Goal: Information Seeking & Learning: Learn about a topic

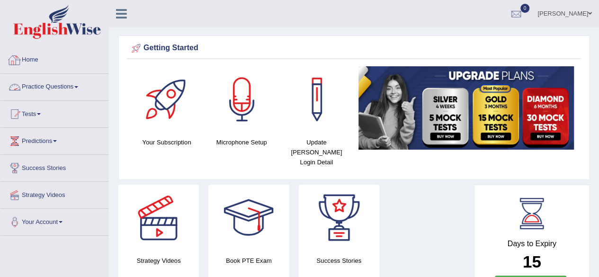
click at [75, 85] on link "Practice Questions" at bounding box center [54, 86] width 108 height 24
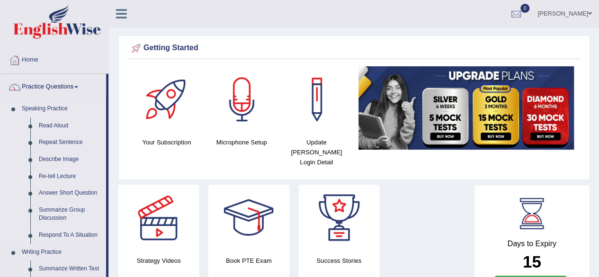
click at [65, 176] on link "Re-tell Lecture" at bounding box center [70, 176] width 71 height 17
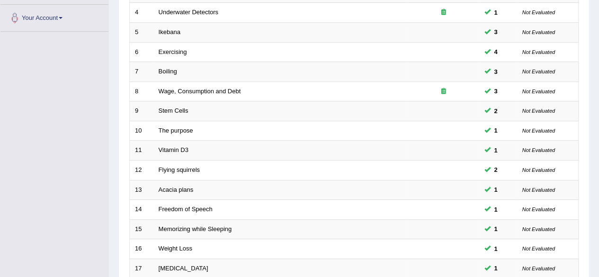
scroll to position [284, 0]
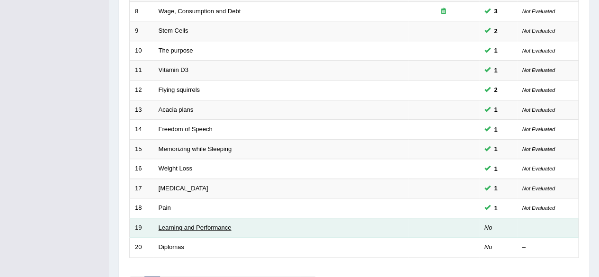
click at [197, 226] on link "Learning and Performance" at bounding box center [195, 227] width 73 height 7
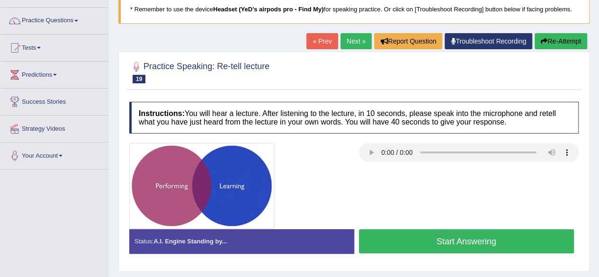
scroll to position [47, 0]
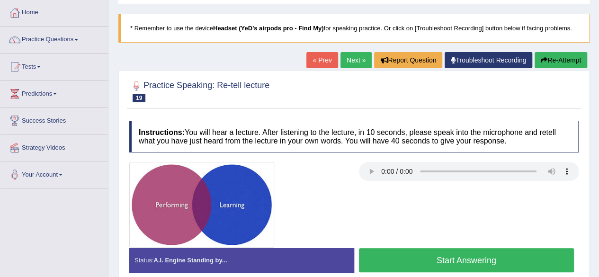
click at [433, 256] on button "Start Answering" at bounding box center [466, 260] width 215 height 24
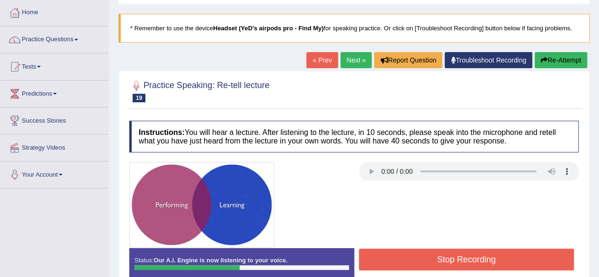
click at [433, 256] on button "Stop Recording" at bounding box center [466, 260] width 215 height 22
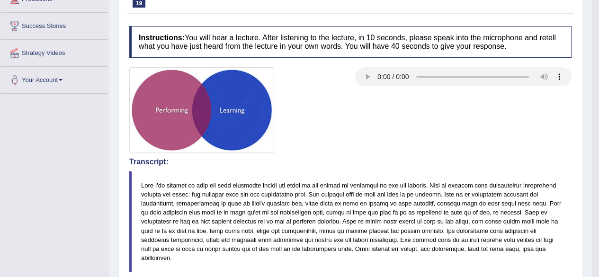
scroll to position [0, 0]
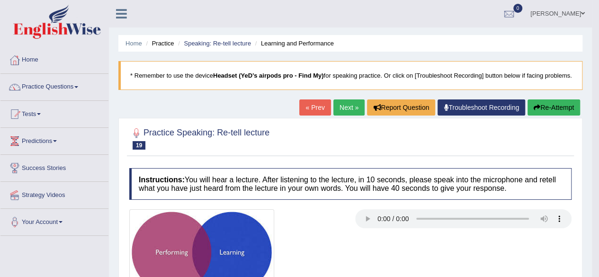
click at [351, 114] on link "Next »" at bounding box center [348, 107] width 31 height 16
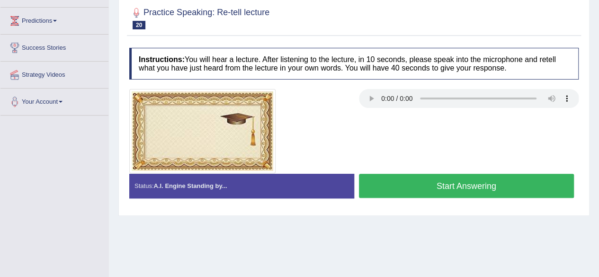
scroll to position [172, 0]
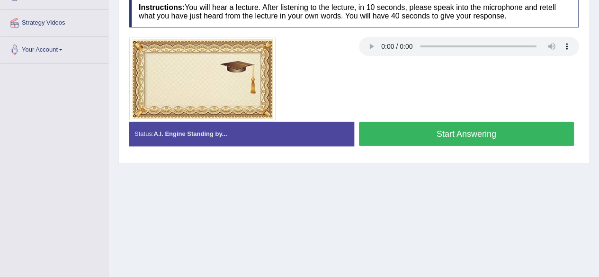
click at [425, 135] on button "Start Answering" at bounding box center [466, 134] width 215 height 24
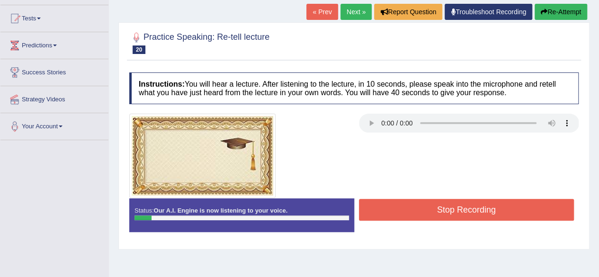
scroll to position [78, 0]
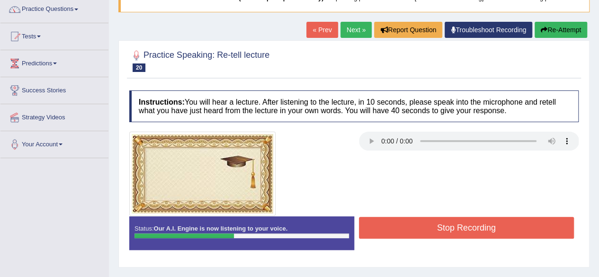
click at [408, 227] on button "Stop Recording" at bounding box center [466, 228] width 215 height 22
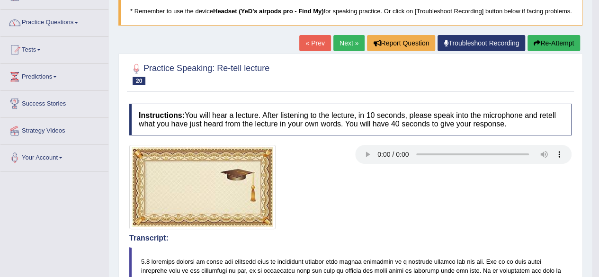
scroll to position [21, 0]
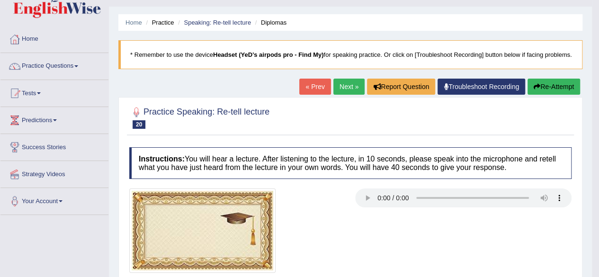
click at [345, 95] on link "Next »" at bounding box center [348, 87] width 31 height 16
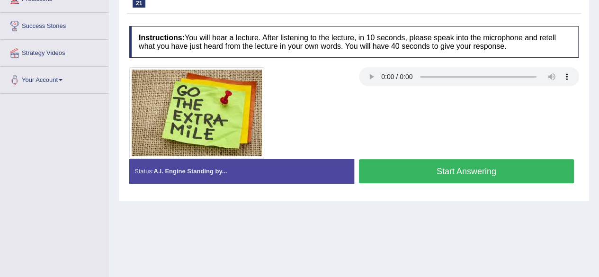
click at [426, 161] on button "Start Answering" at bounding box center [466, 171] width 215 height 24
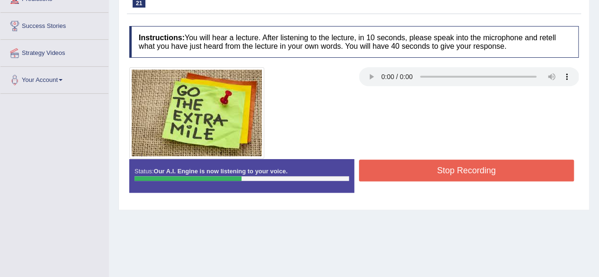
drag, startPoint x: 433, startPoint y: 162, endPoint x: 440, endPoint y: 183, distance: 22.0
click at [440, 183] on div "Status: Our A.I. Engine is now listening to your voice. Start Answering Stop Re…" at bounding box center [353, 180] width 449 height 43
click at [445, 174] on button "Stop Recording" at bounding box center [466, 171] width 215 height 22
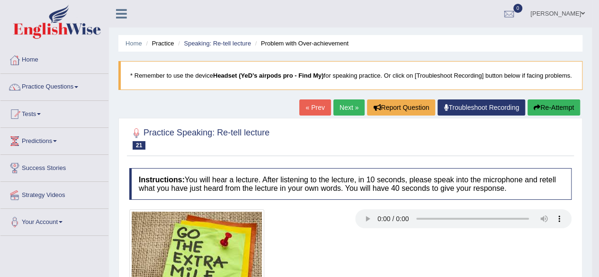
click at [349, 115] on link "Next »" at bounding box center [348, 107] width 31 height 16
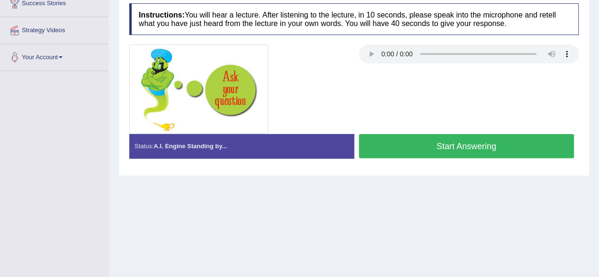
scroll to position [125, 0]
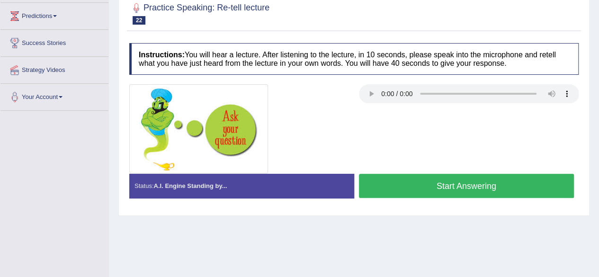
click at [487, 186] on button "Start Answering" at bounding box center [466, 186] width 215 height 24
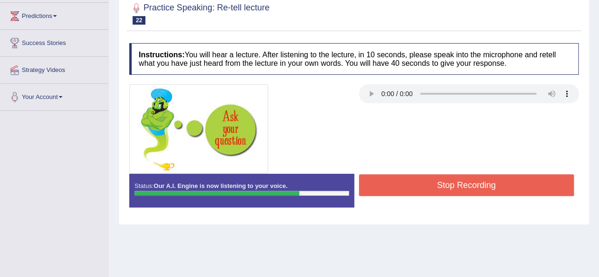
click at [490, 185] on button "Stop Recording" at bounding box center [466, 185] width 215 height 22
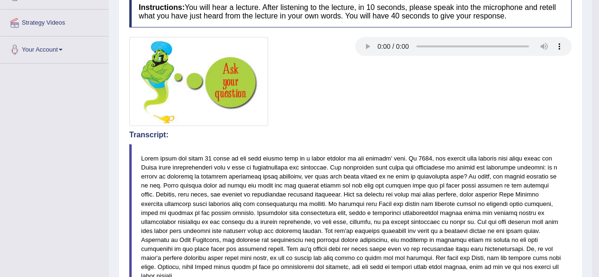
scroll to position [30, 0]
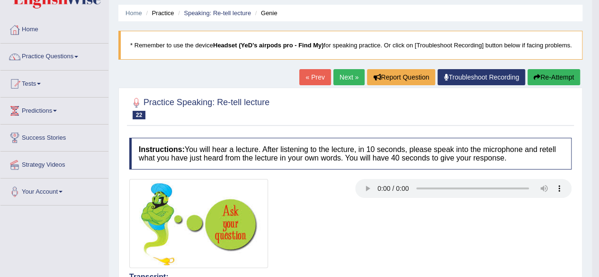
click at [341, 85] on link "Next »" at bounding box center [348, 77] width 31 height 16
